Goal: Task Accomplishment & Management: Manage account settings

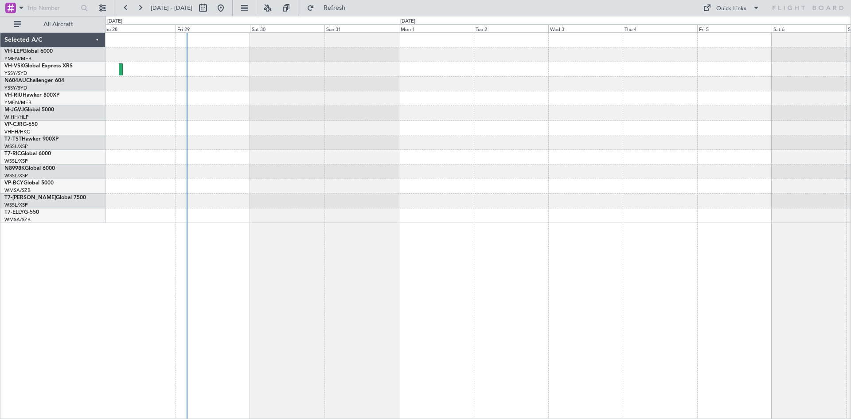
click at [387, 226] on div at bounding box center [477, 225] width 745 height 386
click at [18, 122] on span "[GEOGRAPHIC_DATA] ([GEOGRAPHIC_DATA] Intl)" at bounding box center [46, 122] width 85 height 11
click at [30, 122] on link "VP-CJR G-650" at bounding box center [20, 124] width 33 height 5
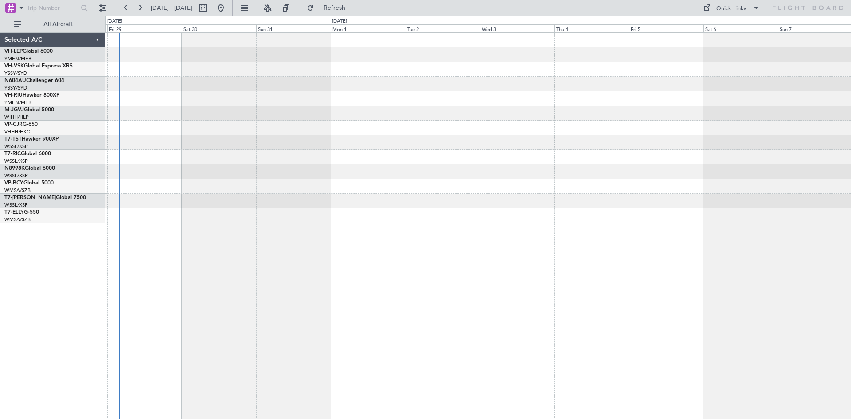
click at [632, 234] on div at bounding box center [477, 225] width 745 height 386
click at [141, 13] on button at bounding box center [140, 8] width 14 height 14
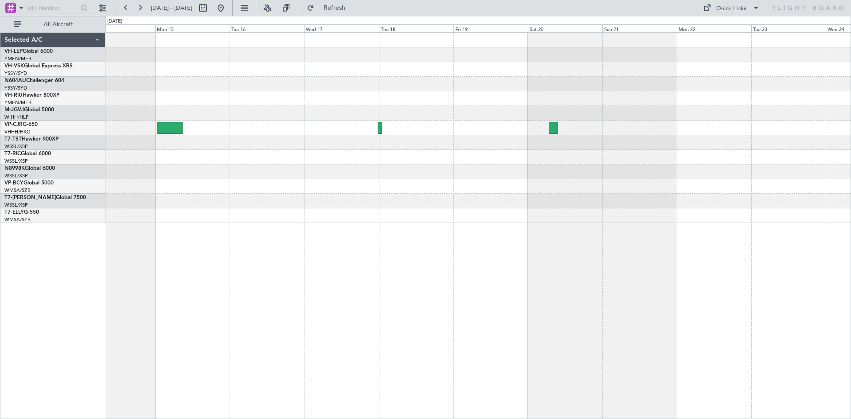
click at [518, 177] on div at bounding box center [477, 128] width 745 height 190
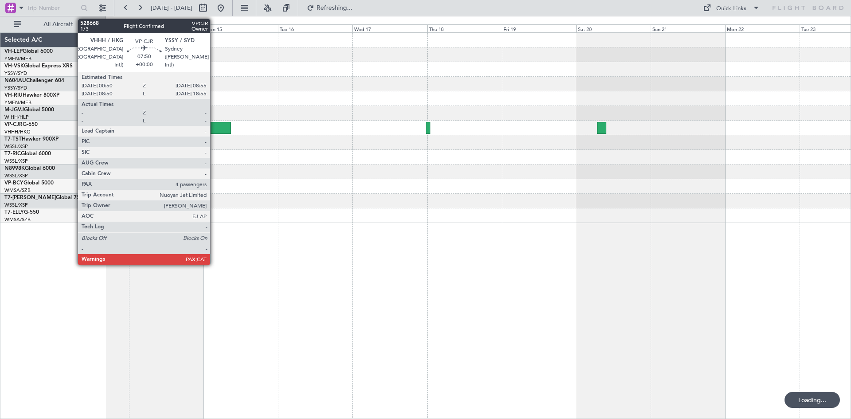
click at [214, 129] on div at bounding box center [218, 128] width 25 height 12
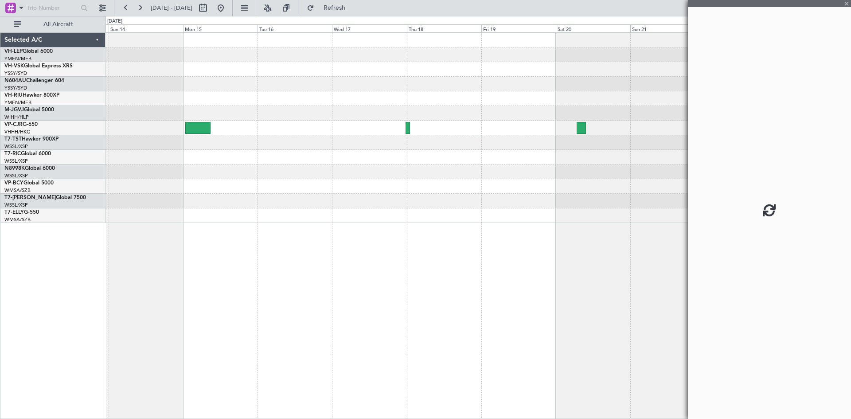
click at [372, 168] on div at bounding box center [477, 128] width 745 height 190
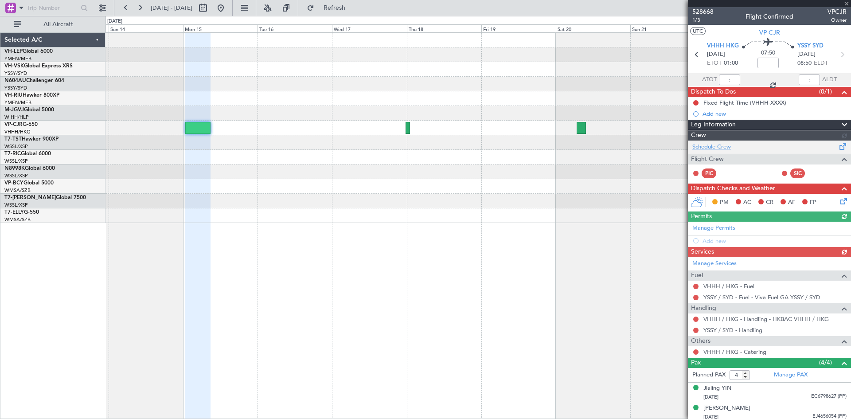
click at [720, 144] on div "Schedule Crew Flight Crew PIC - - SIC - -" at bounding box center [769, 161] width 163 height 43
click at [719, 148] on link "Schedule Crew" at bounding box center [711, 147] width 39 height 9
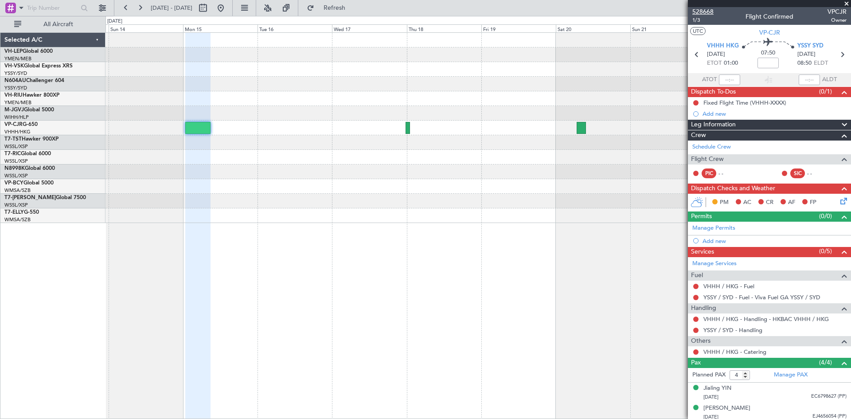
click at [709, 12] on span "528668" at bounding box center [702, 11] width 21 height 9
click at [695, 22] on span "1/3" at bounding box center [702, 20] width 21 height 8
click at [717, 146] on link "Schedule Crew" at bounding box center [711, 147] width 39 height 9
click at [697, 13] on span "528668" at bounding box center [702, 11] width 21 height 9
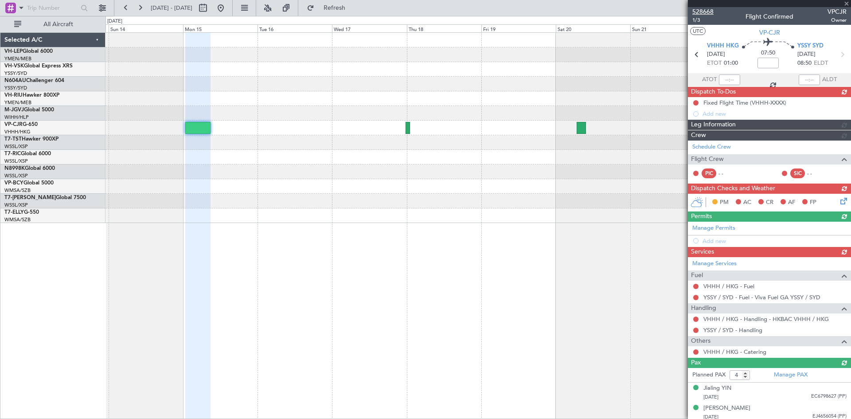
type input "1"
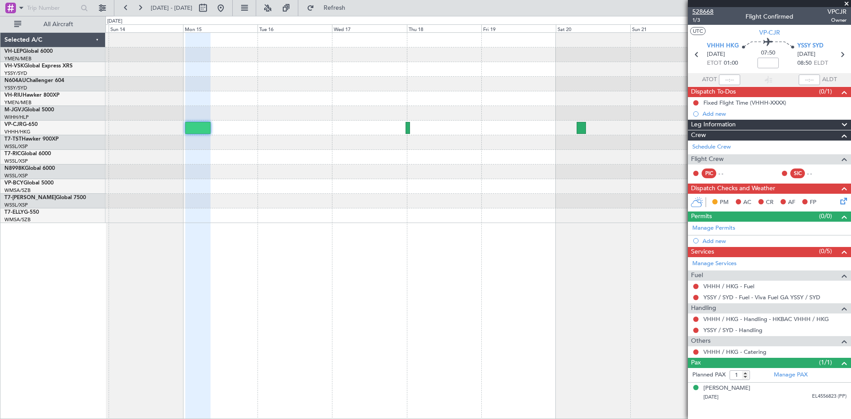
click at [704, 11] on span "528668" at bounding box center [702, 11] width 21 height 9
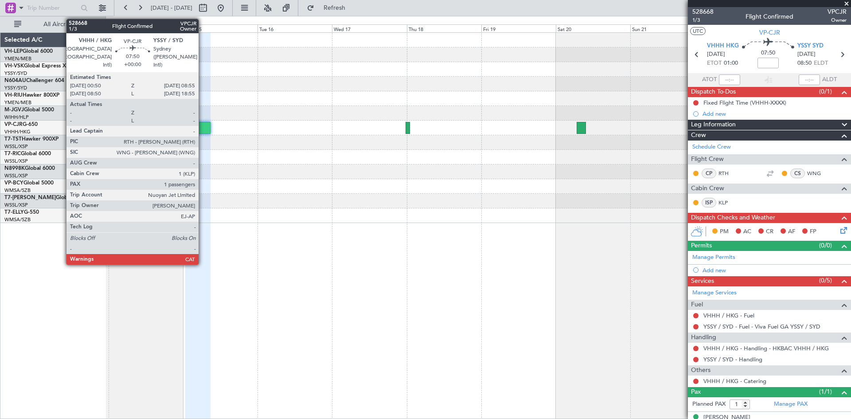
click at [202, 131] on div at bounding box center [197, 128] width 25 height 12
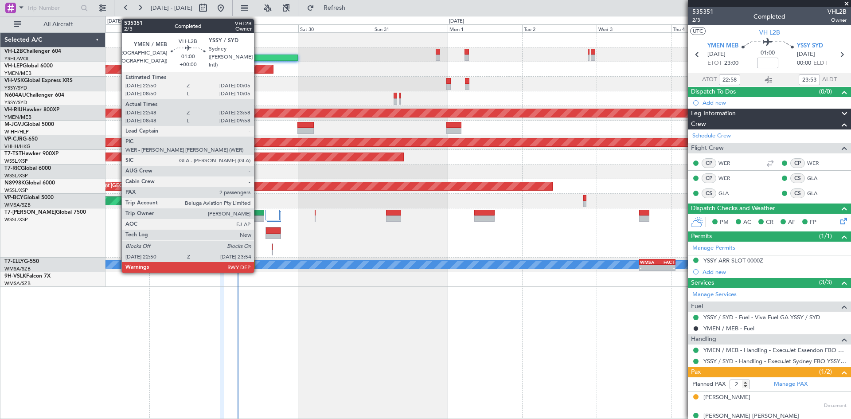
click at [258, 57] on div at bounding box center [259, 57] width 78 height 6
